Goal: Task Accomplishment & Management: Manage account settings

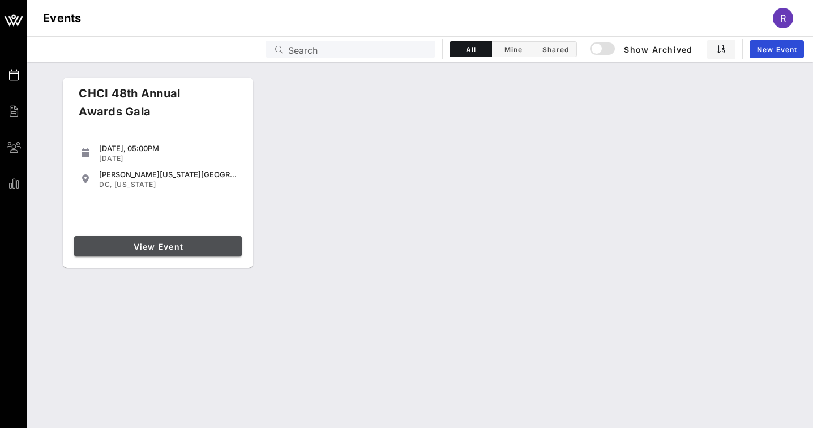
click at [204, 242] on span "View Event" at bounding box center [158, 247] width 159 height 10
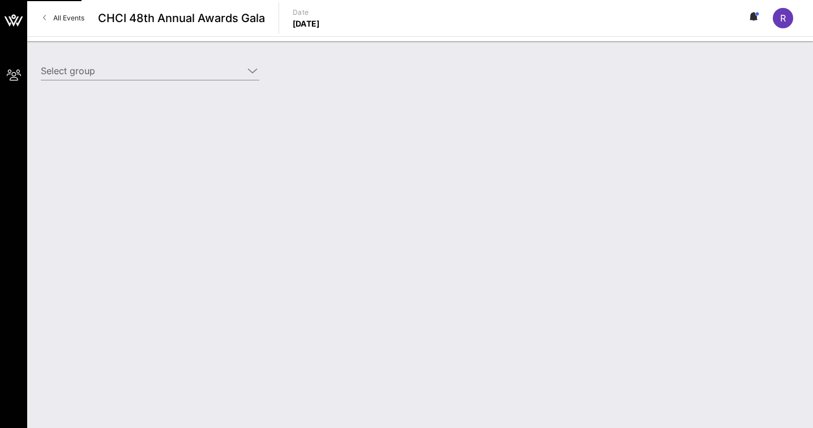
type input "SEIU (SEIU) [[PERSON_NAME], [PERSON_NAME][EMAIL_ADDRESS][PERSON_NAME][DOMAIN_NA…"
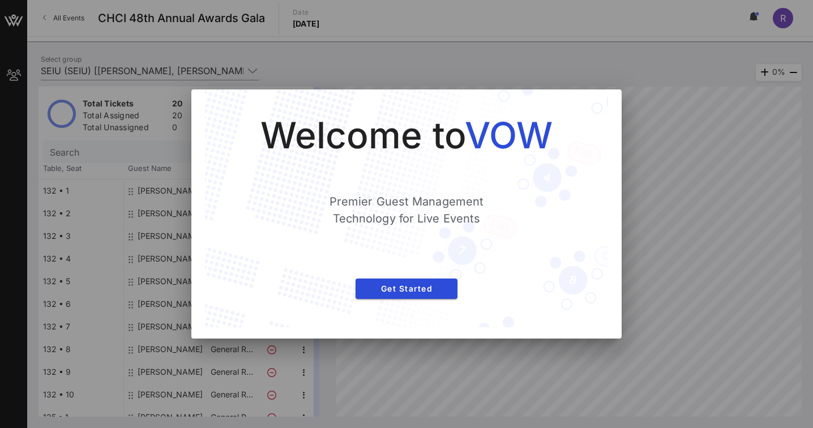
click at [664, 269] on div at bounding box center [406, 214] width 813 height 428
click at [690, 258] on div at bounding box center [406, 214] width 813 height 428
click at [757, 245] on div at bounding box center [406, 214] width 813 height 428
drag, startPoint x: 429, startPoint y: 296, endPoint x: 554, endPoint y: 356, distance: 138.8
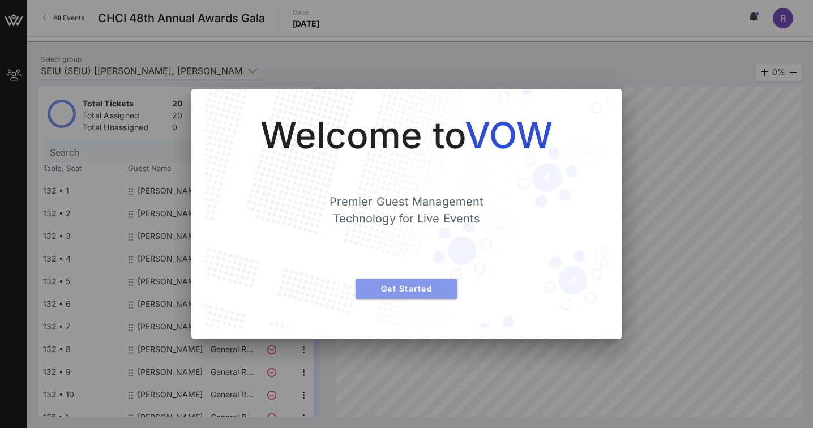
click at [429, 296] on button "Get Started" at bounding box center [407, 289] width 102 height 20
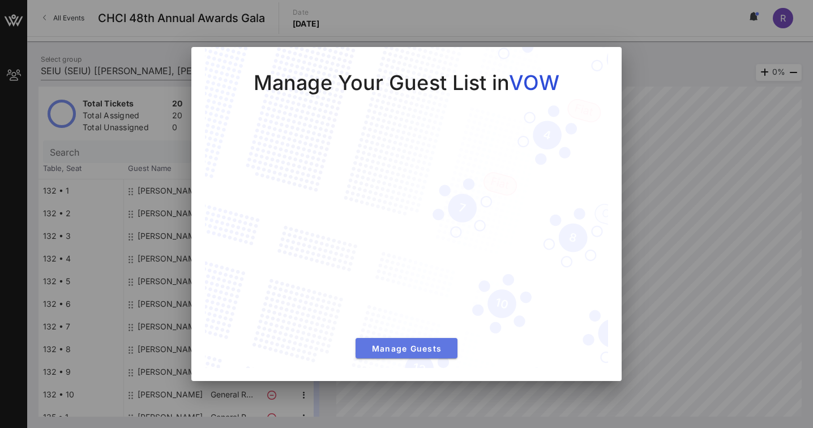
click at [409, 348] on span "Manage Guests" at bounding box center [407, 349] width 84 height 10
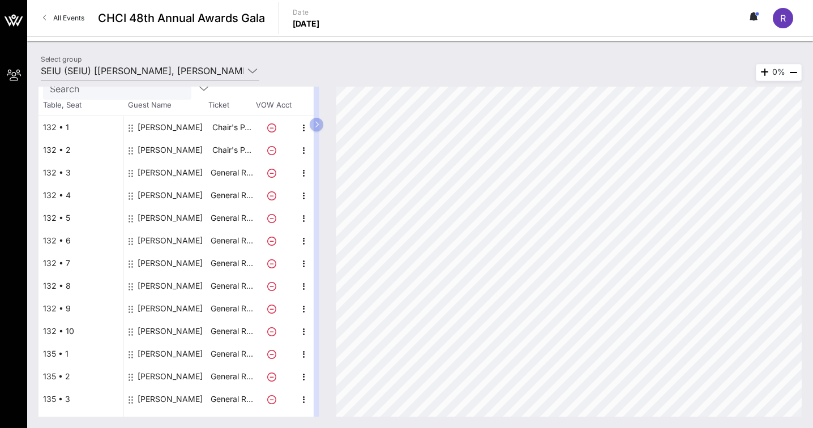
scroll to position [216, 0]
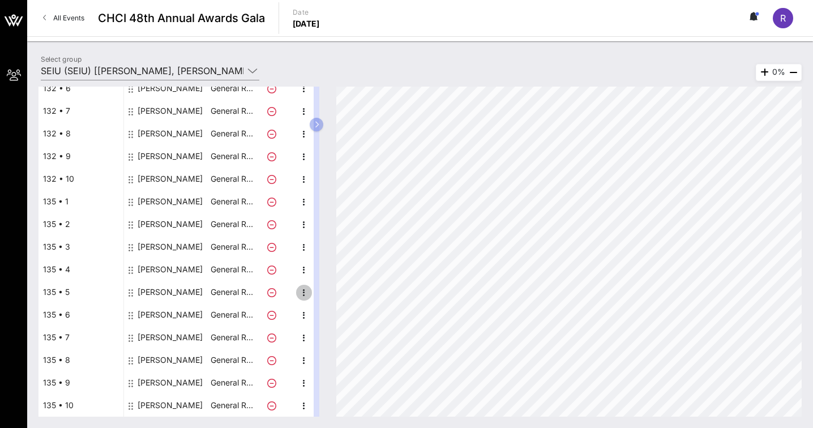
click at [302, 294] on icon "button" at bounding box center [304, 293] width 14 height 14
click at [328, 298] on div "Edit" at bounding box center [332, 296] width 23 height 9
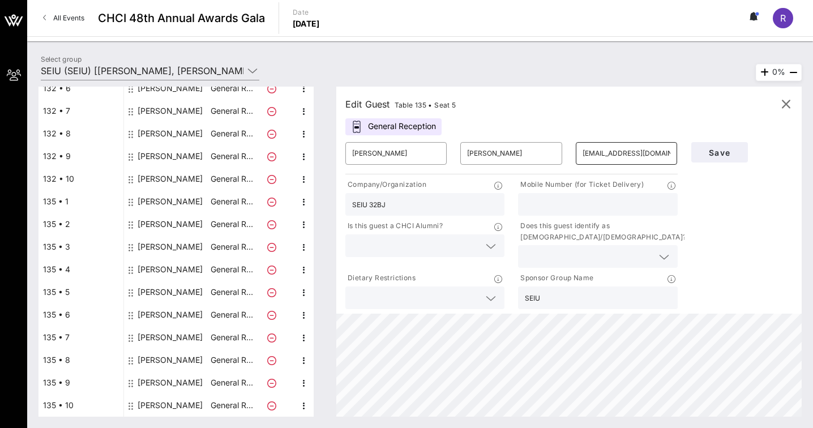
click at [617, 151] on input "[EMAIL_ADDRESS][DOMAIN_NAME]" at bounding box center [627, 153] width 88 height 18
paste input "[EMAIL_ADDRESS][DOMAIN_NAME]"
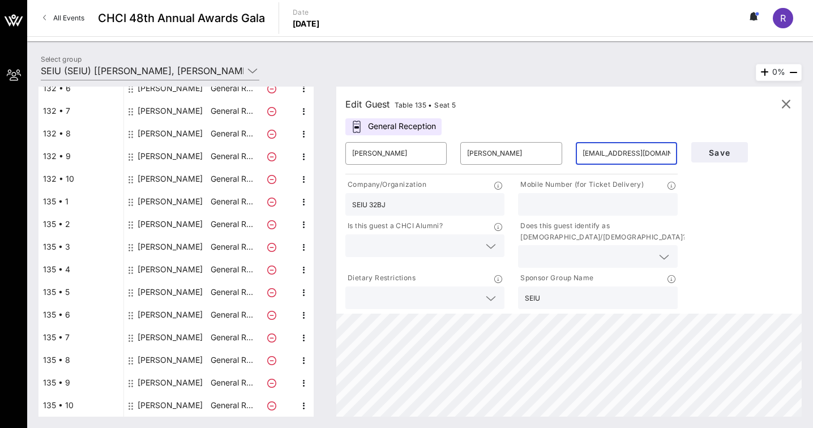
type input "[EMAIL_ADDRESS][DOMAIN_NAME]"
drag, startPoint x: 455, startPoint y: 201, endPoint x: 287, endPoint y: 209, distance: 168.4
click at [287, 209] on div "Total Tickets 20 Total Assigned 20 Total Unassigned 0 Need Help? Search Table, …" at bounding box center [420, 252] width 763 height 330
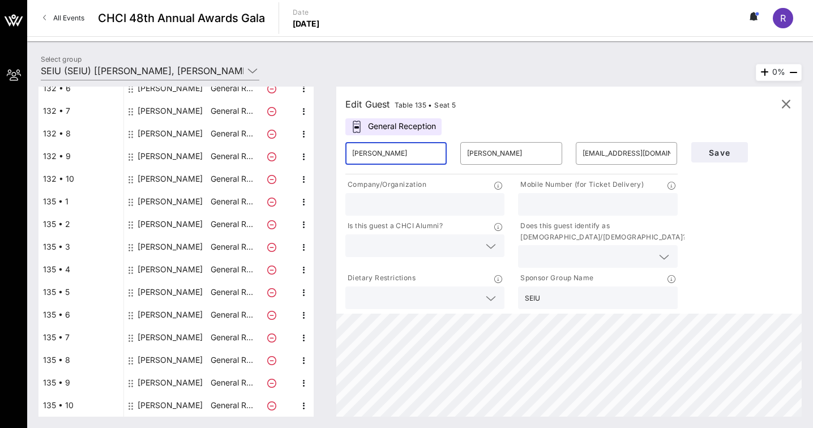
drag, startPoint x: 427, startPoint y: 150, endPoint x: 265, endPoint y: 145, distance: 162.0
click at [265, 145] on div "Total Tickets 20 Total Assigned 20 Total Unassigned 0 Need Help? Search Table, …" at bounding box center [420, 252] width 763 height 330
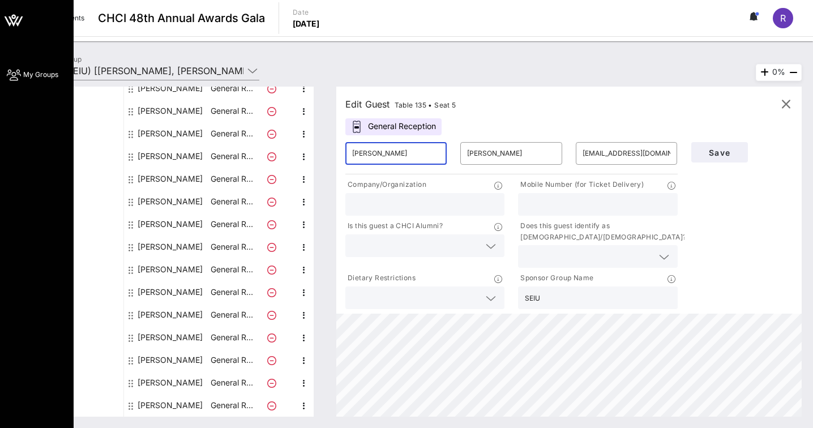
type input "[PERSON_NAME]"
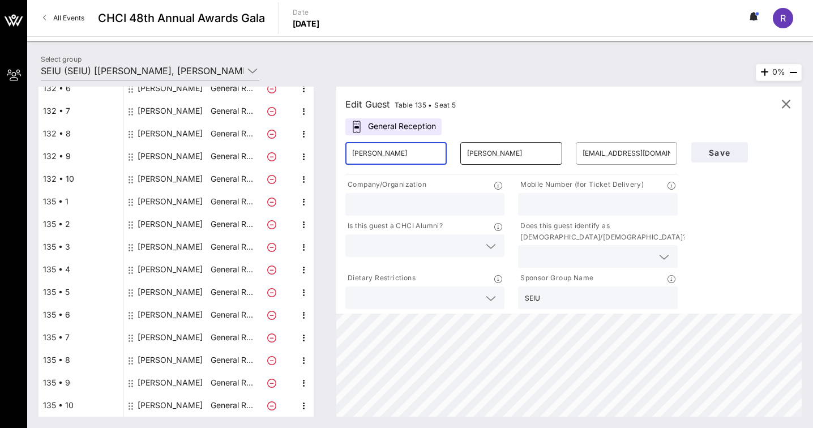
click at [493, 151] on input "[PERSON_NAME]" at bounding box center [511, 153] width 88 height 18
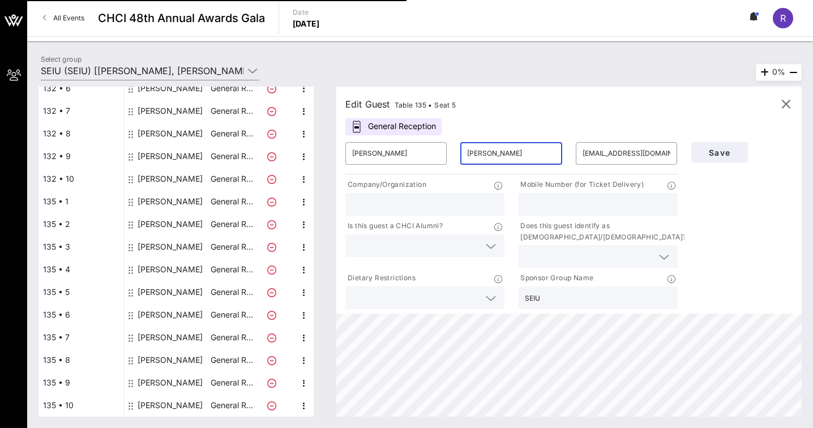
type input "[PERSON_NAME]"
click at [623, 121] on div "Edit Guest Table 135 • Seat 5 General Reception ​ [PERSON_NAME] ​ [PERSON_NAME]…" at bounding box center [568, 200] width 465 height 227
click at [718, 155] on span "Save" at bounding box center [720, 153] width 39 height 10
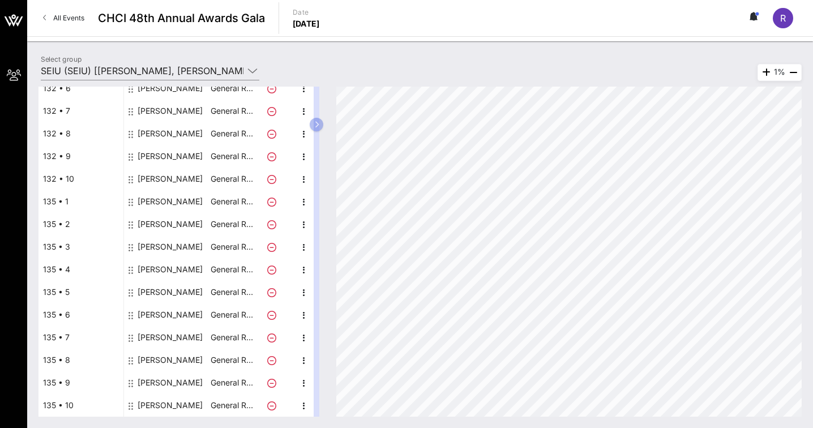
click at [60, 19] on span "All Events" at bounding box center [68, 18] width 31 height 8
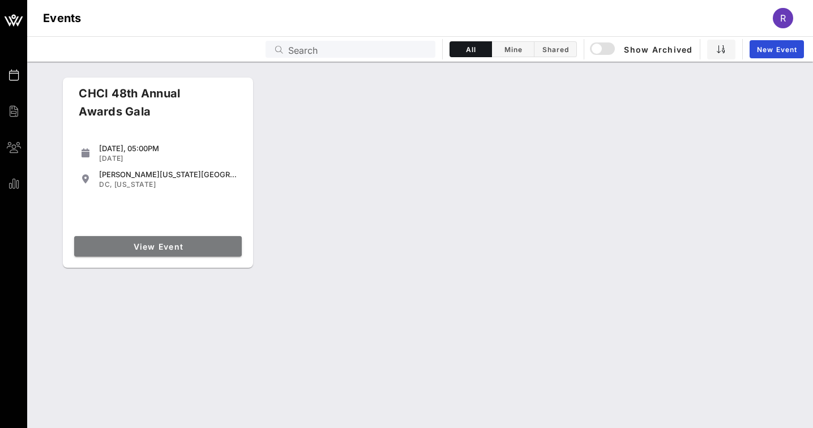
click at [176, 240] on link "View Event" at bounding box center [158, 246] width 168 height 20
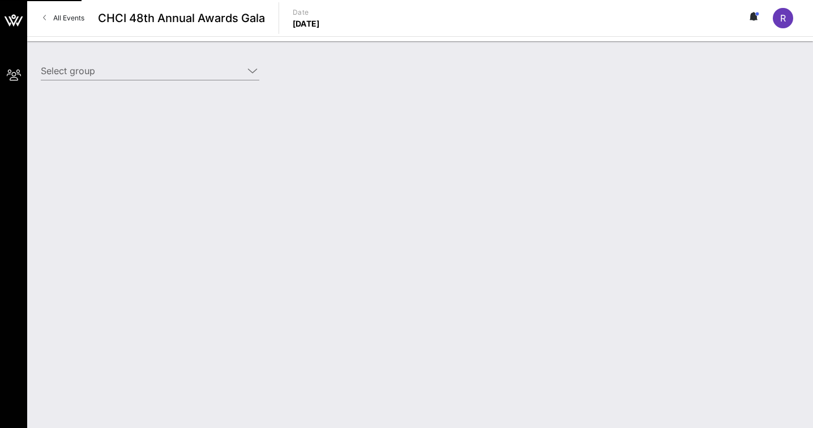
type input "SEIU (SEIU) [[PERSON_NAME], [PERSON_NAME][EMAIL_ADDRESS][PERSON_NAME][DOMAIN_NA…"
